Goal: Navigation & Orientation: Find specific page/section

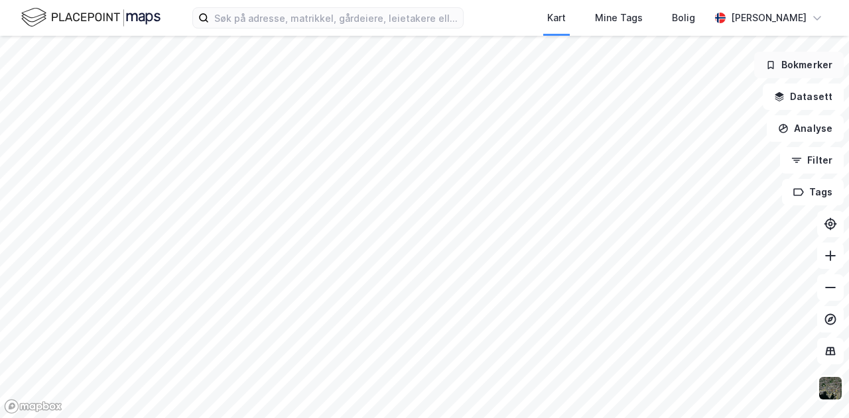
click at [805, 66] on button "Bokmerker" at bounding box center [799, 65] width 90 height 27
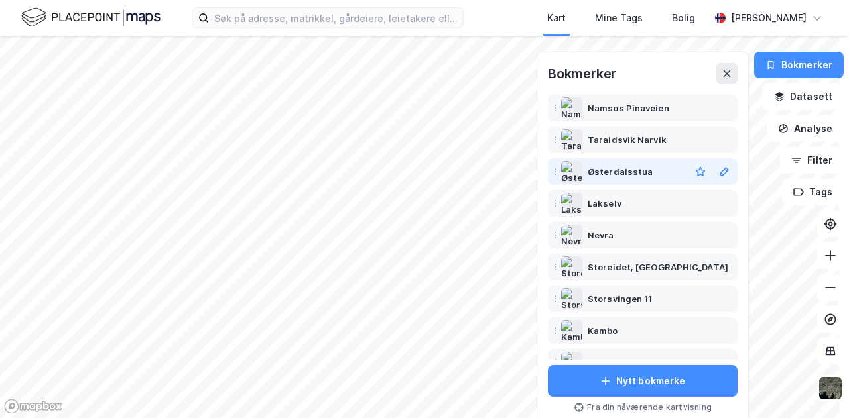
click at [577, 176] on div "Østerdalsstua" at bounding box center [642, 171] width 184 height 21
